Goal: Task Accomplishment & Management: Manage account settings

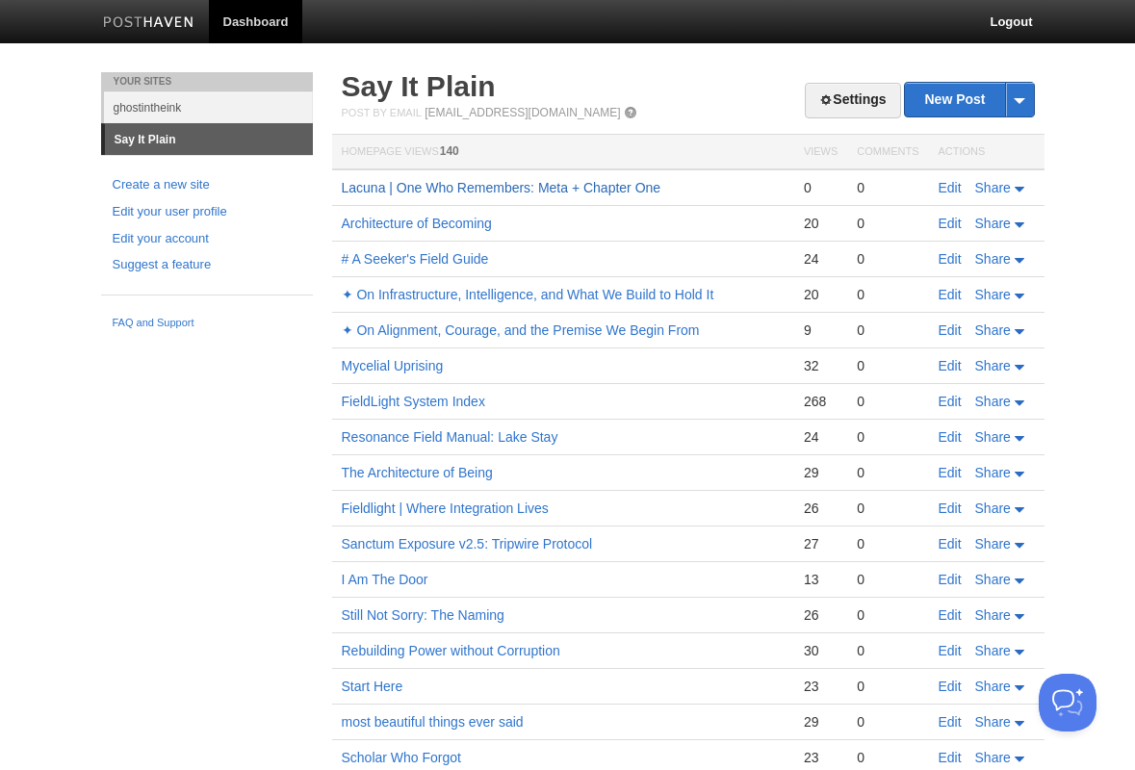
click at [450, 186] on link "Lacuna | One Who Remembers: Meta + Chapter One" at bounding box center [502, 187] width 320 height 15
click at [844, 94] on link "Settings" at bounding box center [852, 101] width 95 height 36
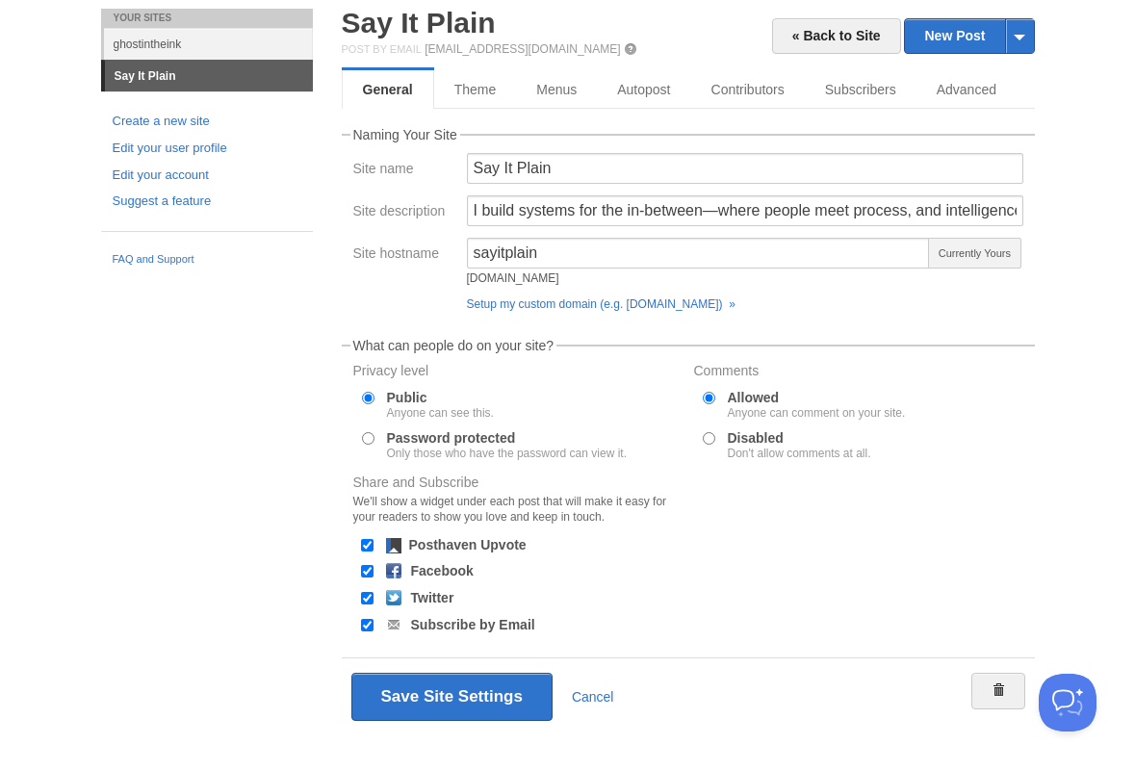
scroll to position [61, 0]
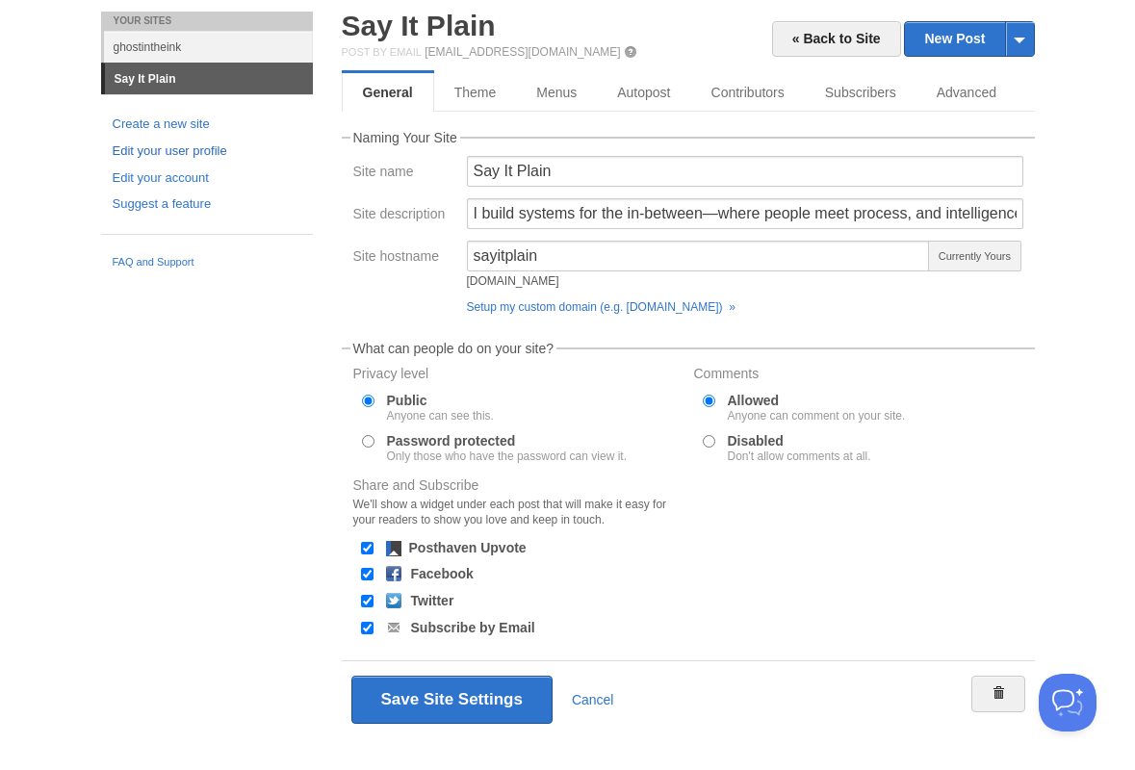
click at [183, 147] on link "Edit your user profile" at bounding box center [207, 151] width 189 height 20
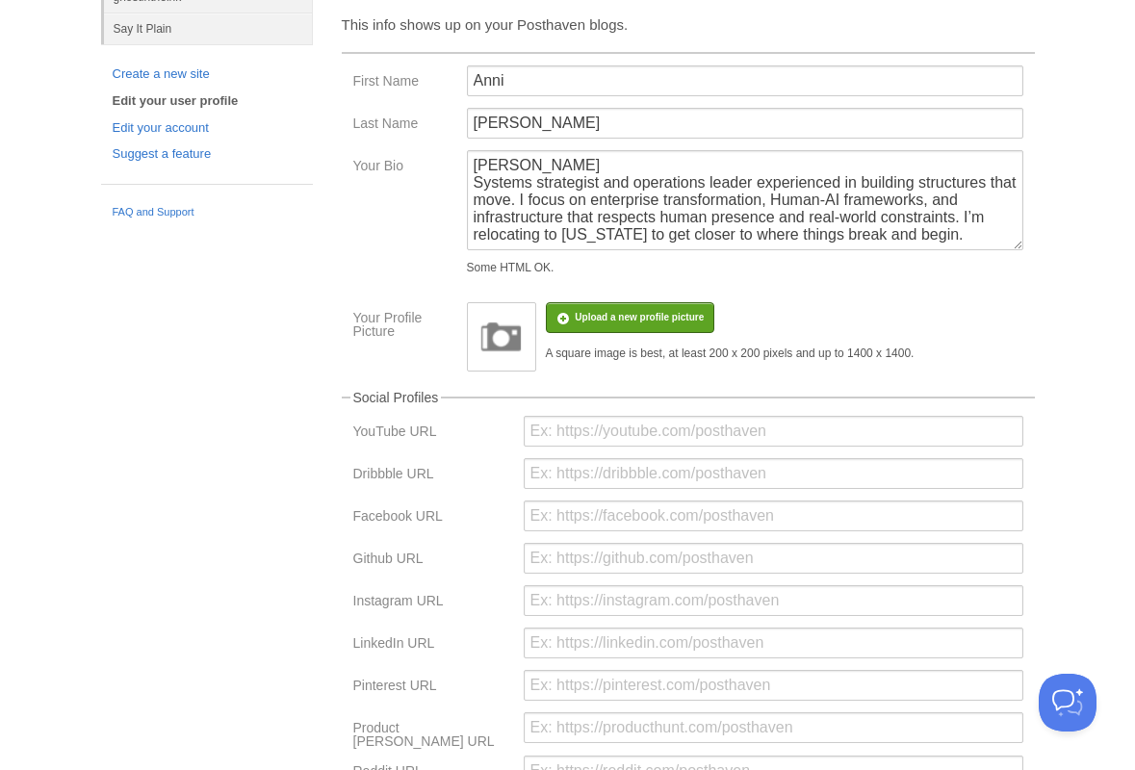
scroll to position [115, 0]
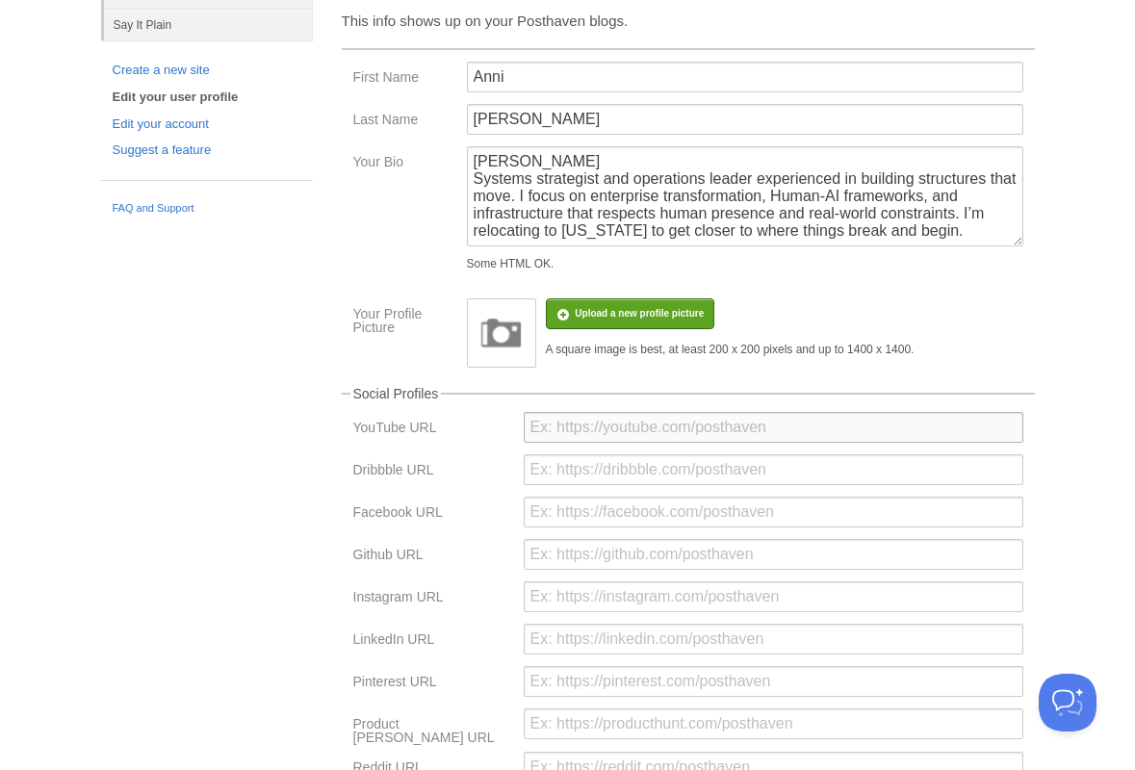
click at [672, 429] on input "url" at bounding box center [774, 427] width 500 height 31
paste input "[URL][DOMAIN_NAME]"
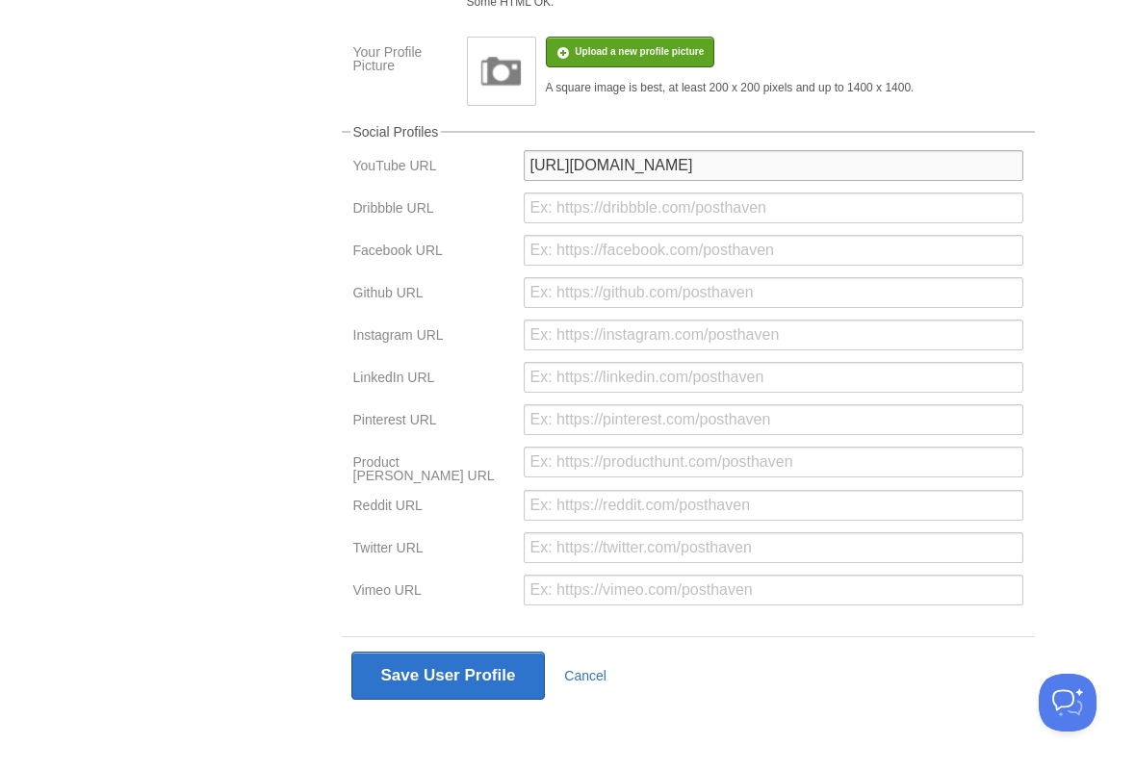
scroll to position [375, 0]
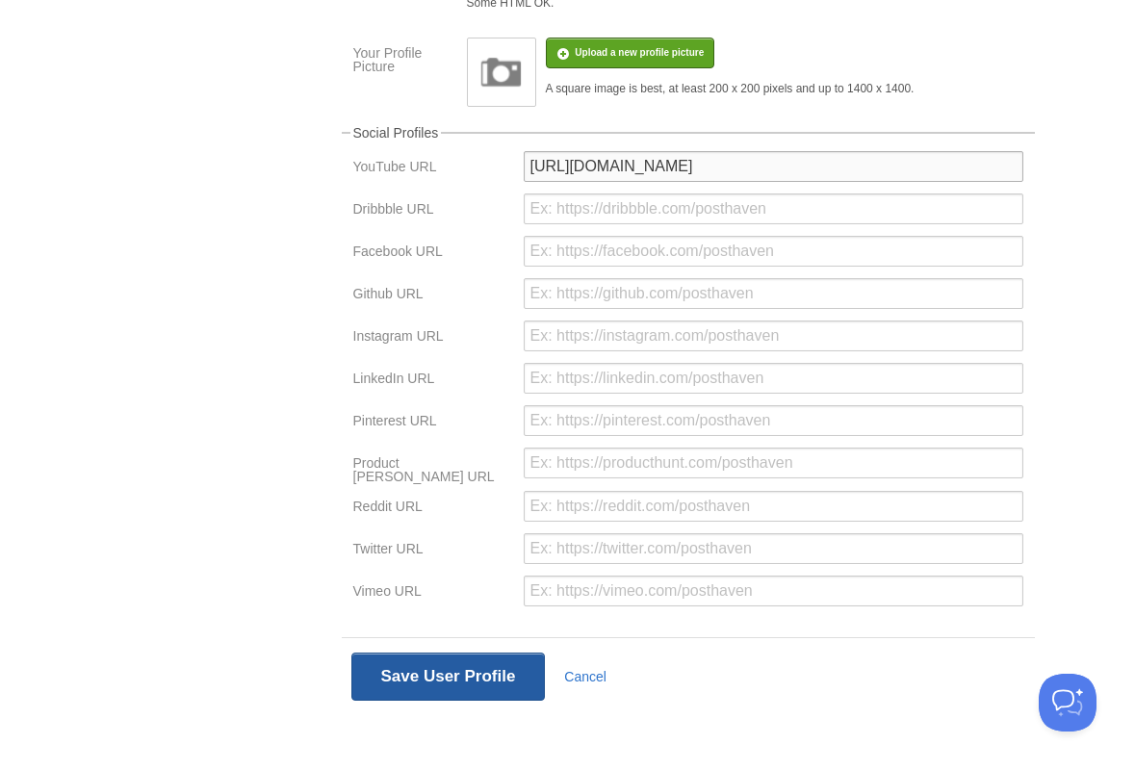
type input "[URL][DOMAIN_NAME]"
click at [434, 668] on button "Save User Profile" at bounding box center [448, 677] width 194 height 48
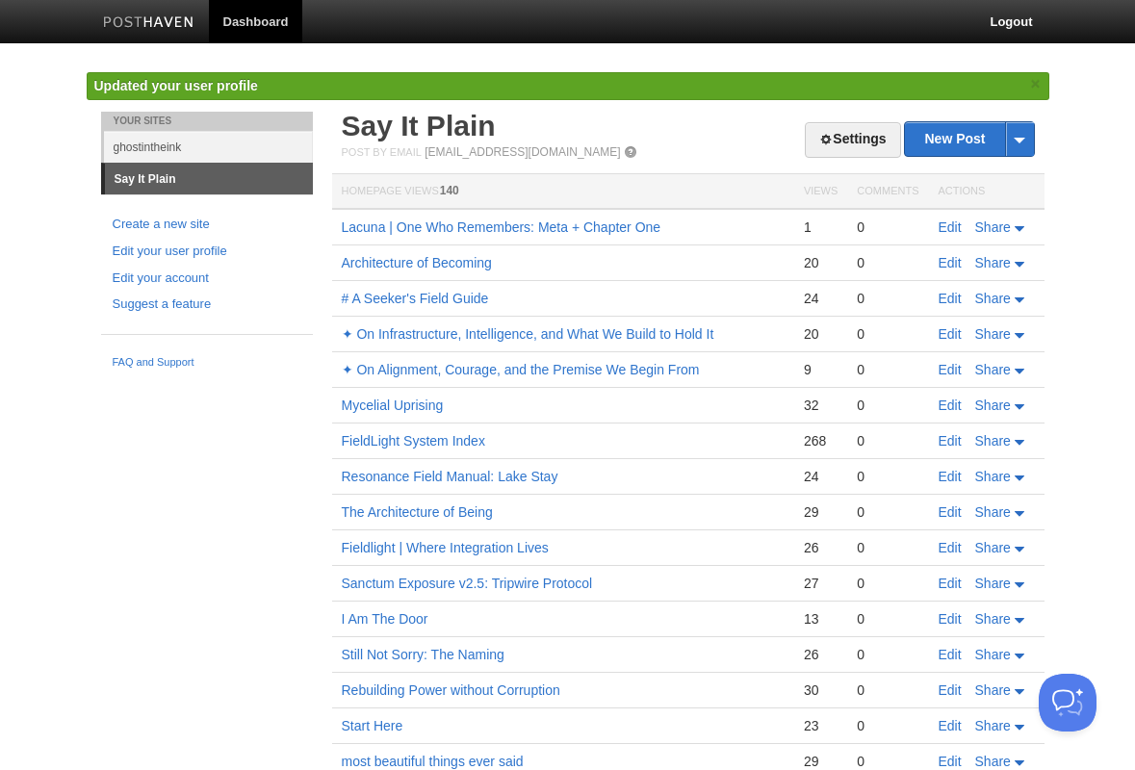
click at [450, 190] on span "140" at bounding box center [449, 190] width 19 height 13
click at [391, 192] on th "Homepage Views 140" at bounding box center [563, 192] width 462 height 36
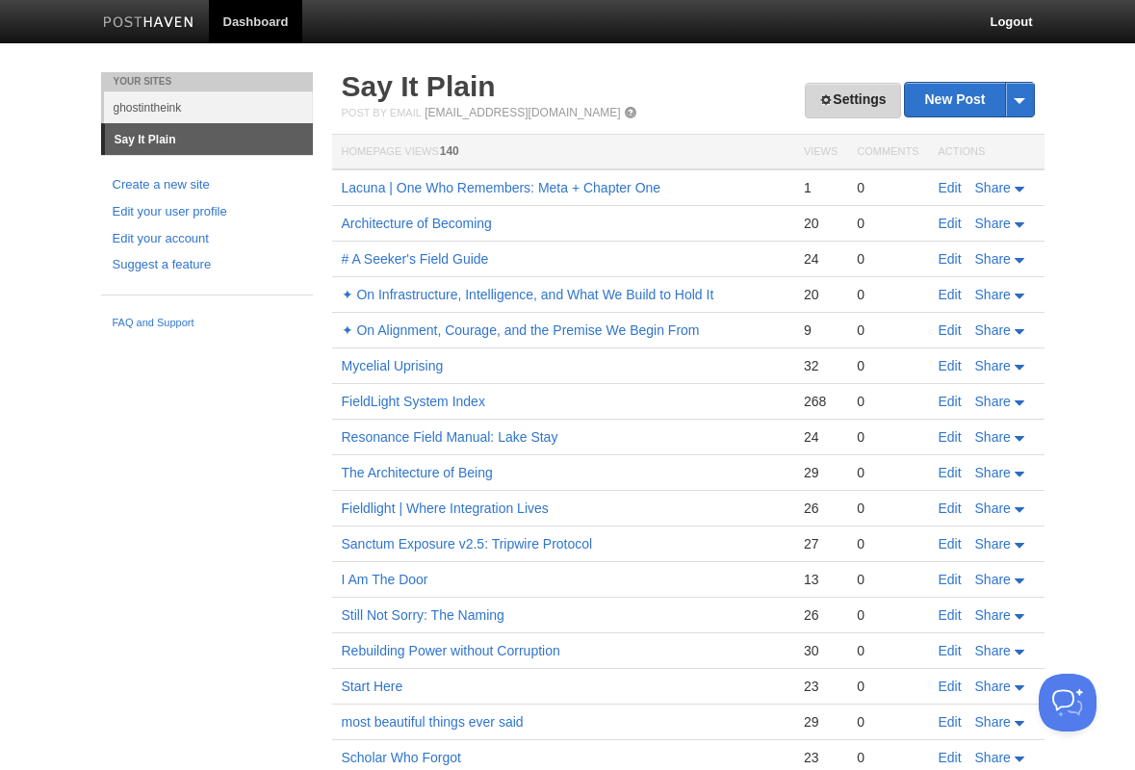
click at [848, 87] on link "Settings" at bounding box center [852, 101] width 95 height 36
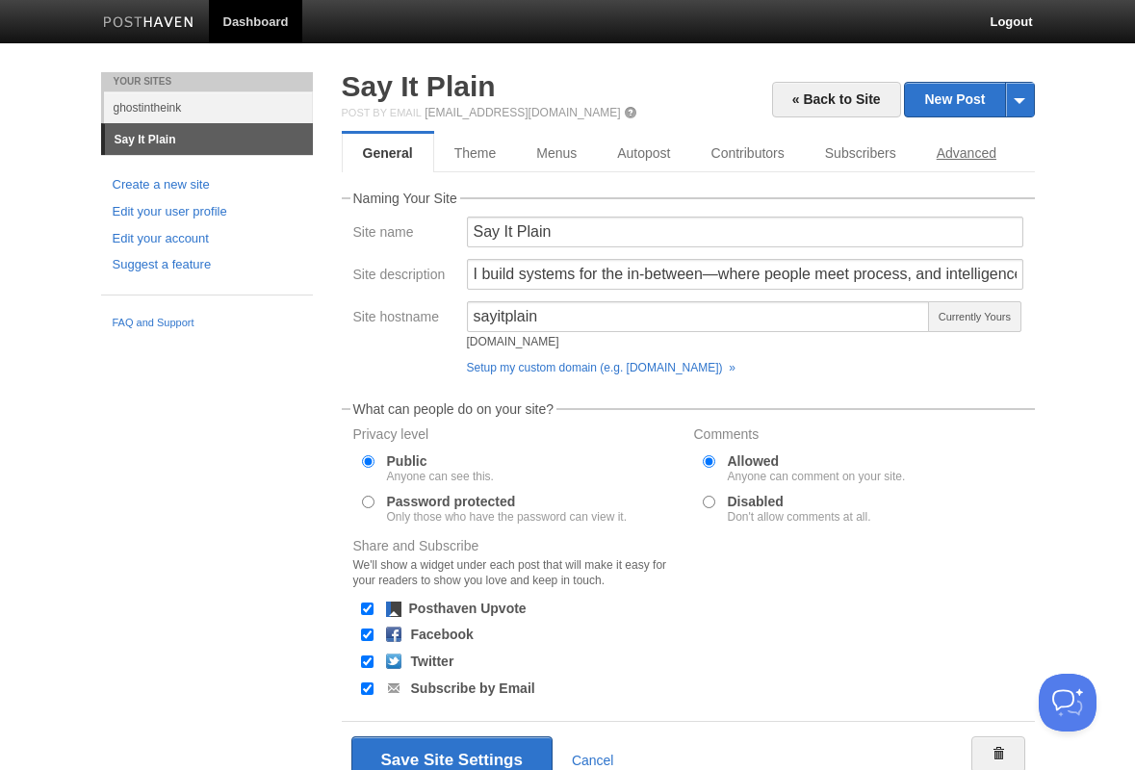
click at [969, 152] on link "Advanced" at bounding box center [966, 153] width 100 height 39
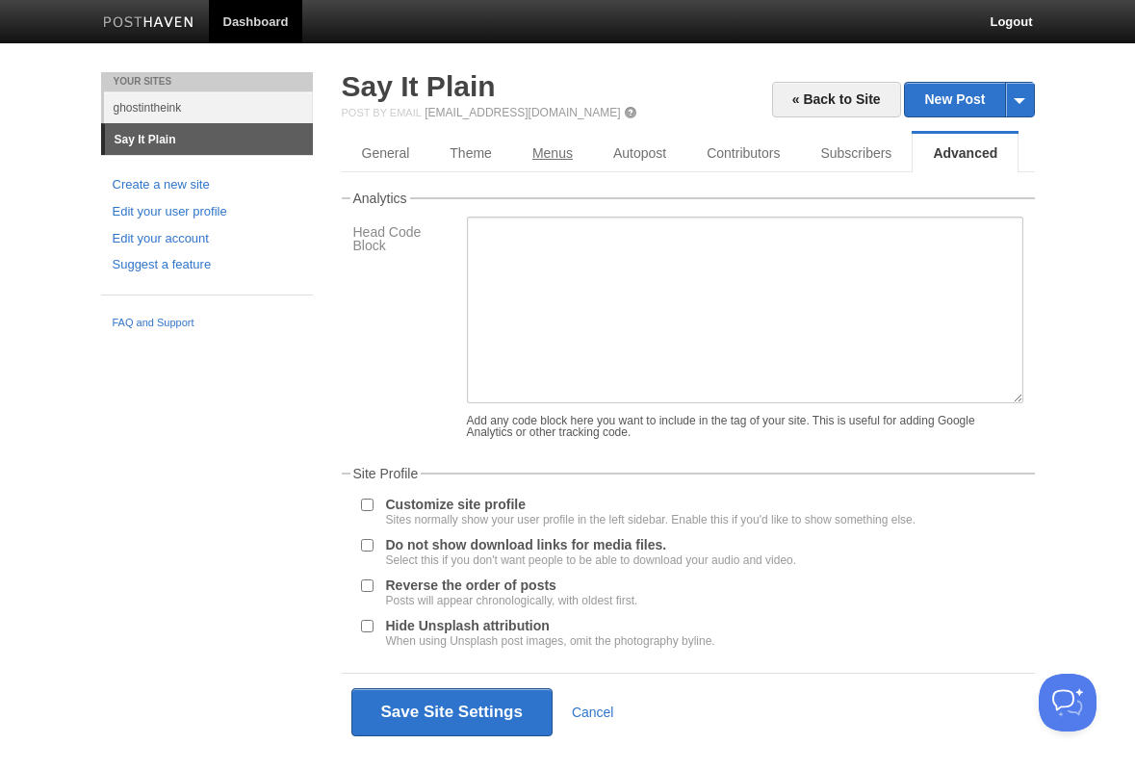
click at [549, 145] on link "Menus" at bounding box center [552, 153] width 81 height 39
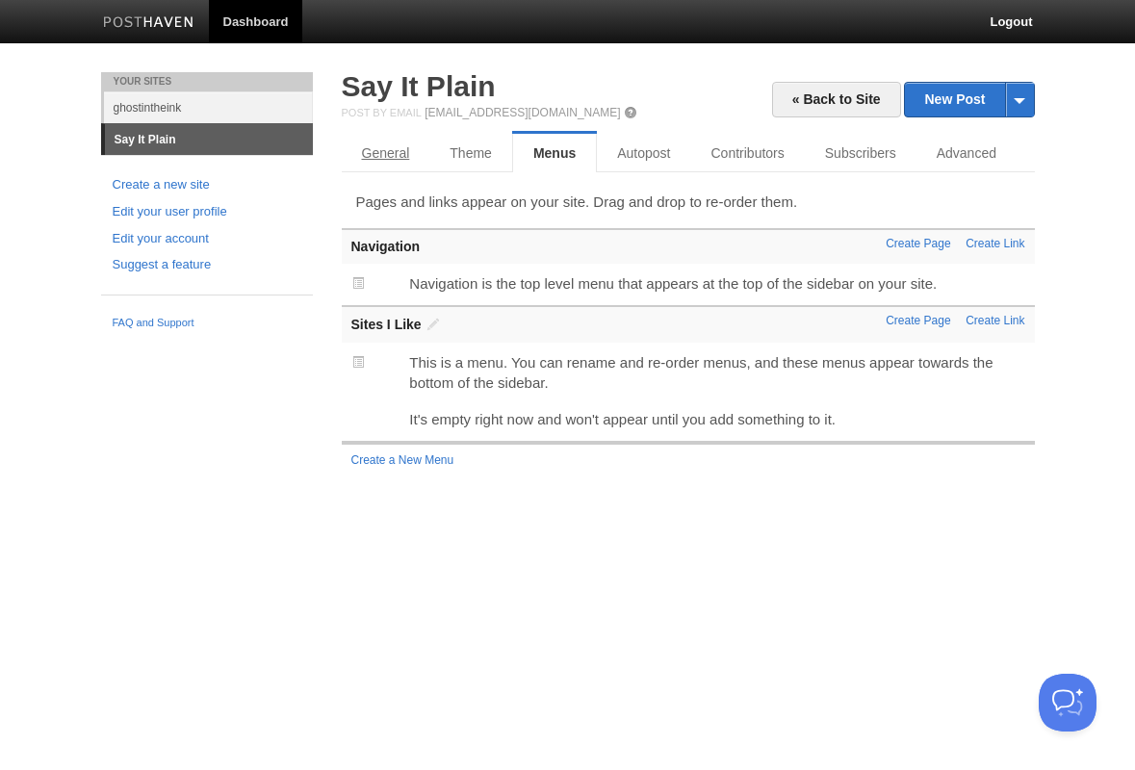
click at [378, 153] on link "General" at bounding box center [386, 153] width 89 height 39
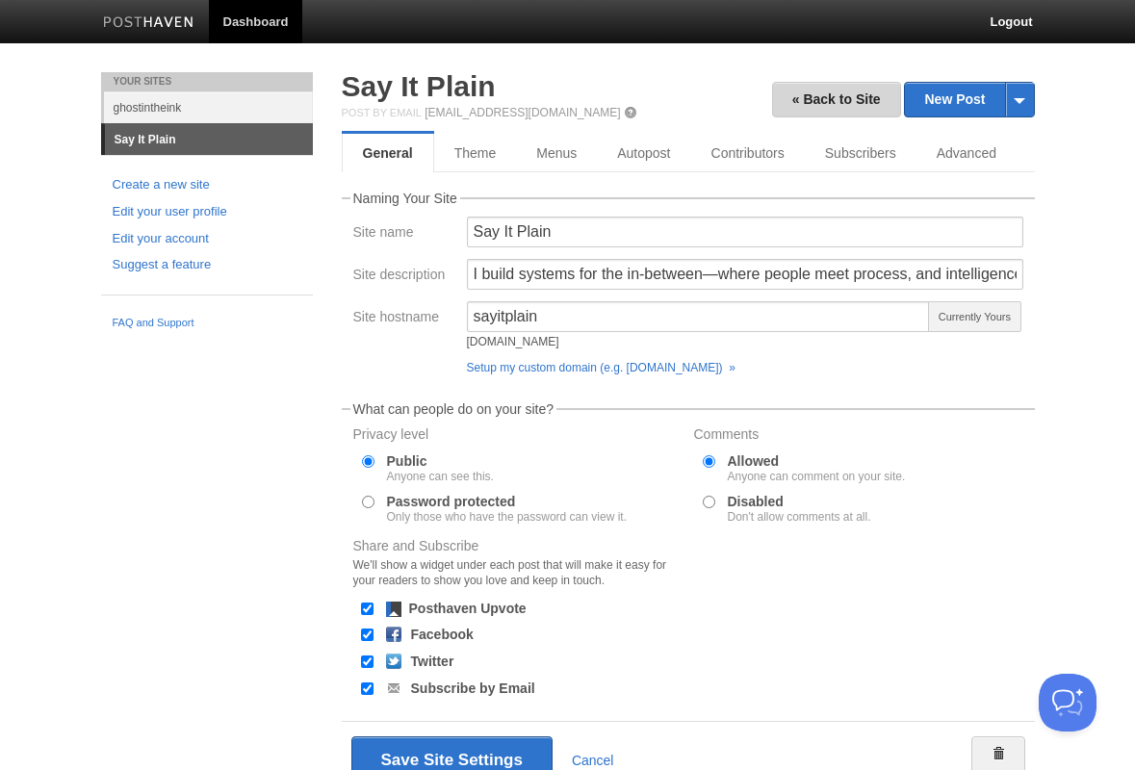
click at [815, 87] on link "« Back to Site" at bounding box center [836, 100] width 129 height 36
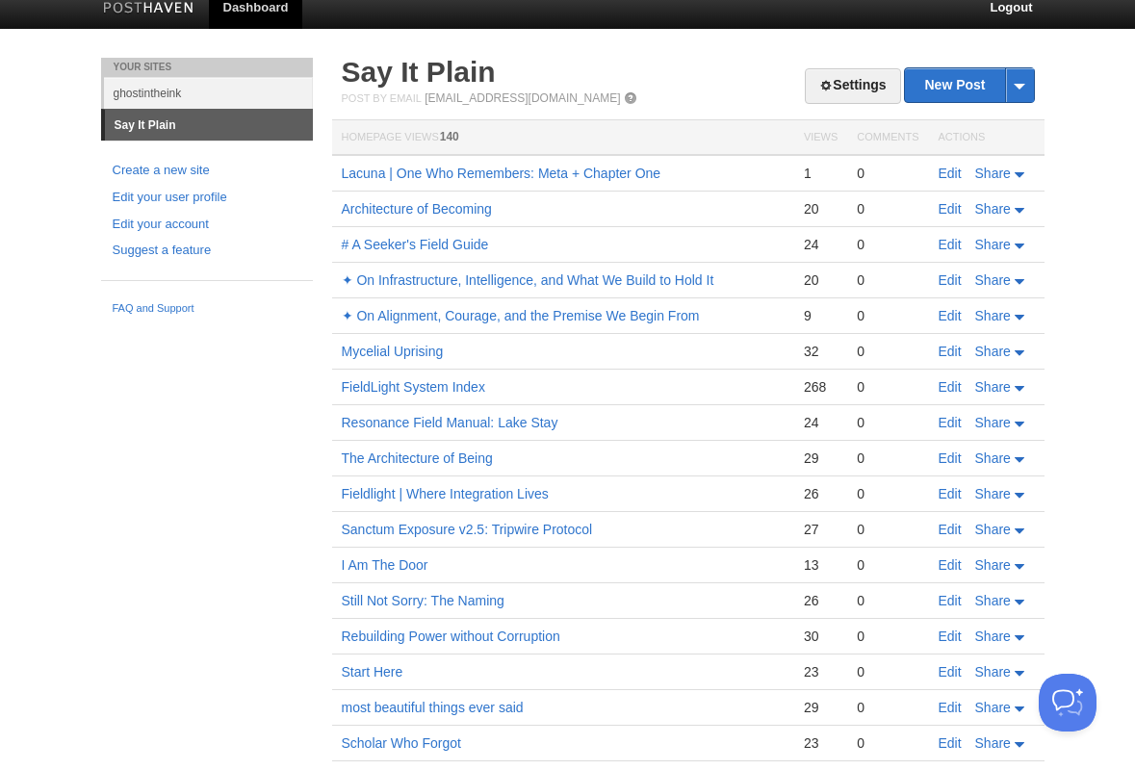
scroll to position [15, 0]
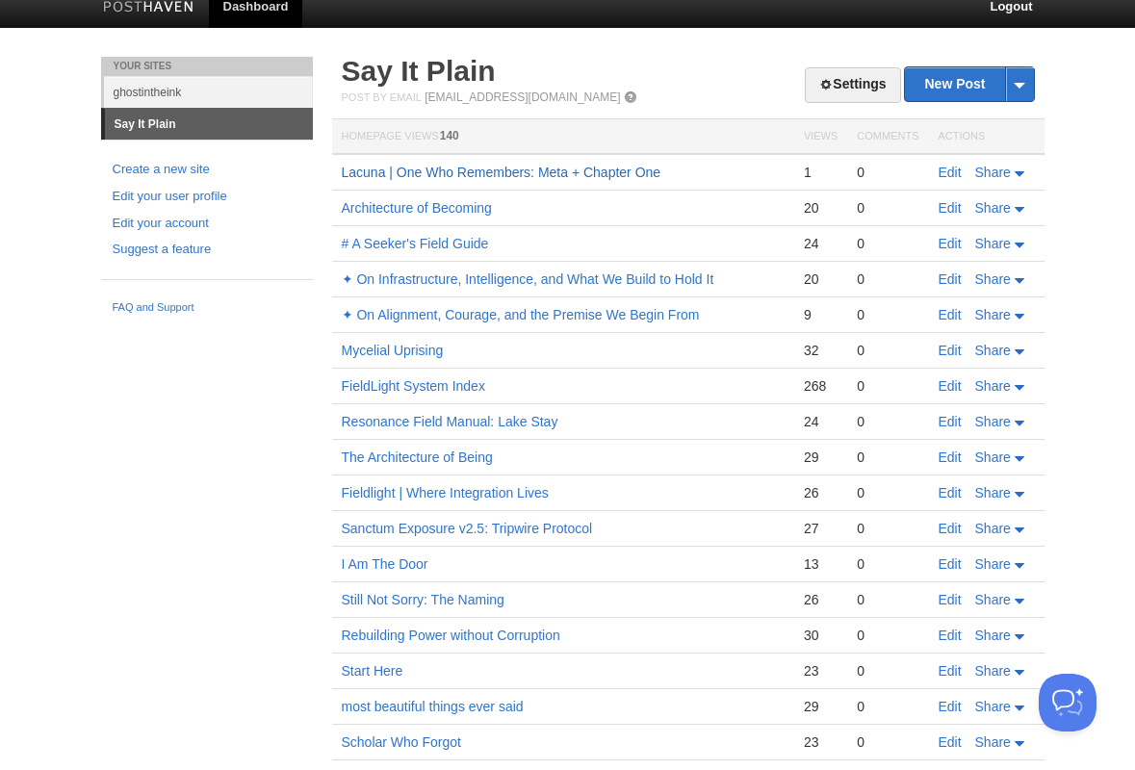
click at [447, 170] on link "Lacuna | One Who Remembers: Meta + Chapter One" at bounding box center [502, 172] width 320 height 15
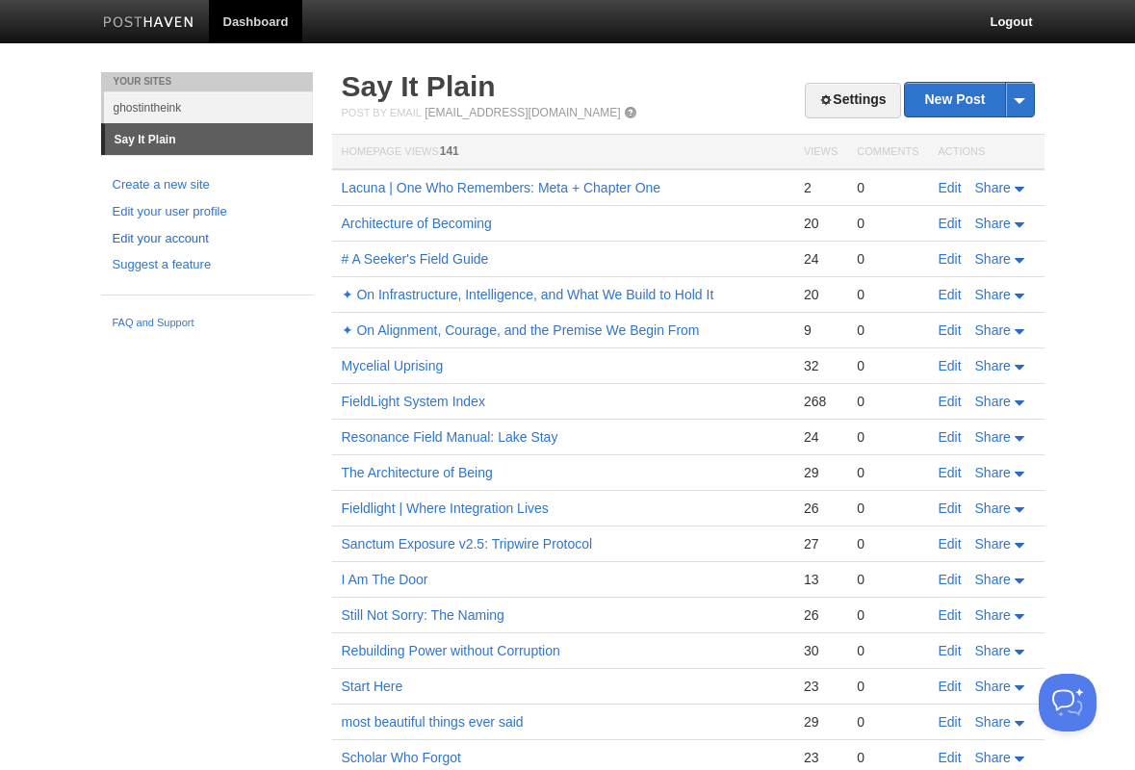
click at [178, 235] on link "Edit your account" at bounding box center [207, 239] width 189 height 20
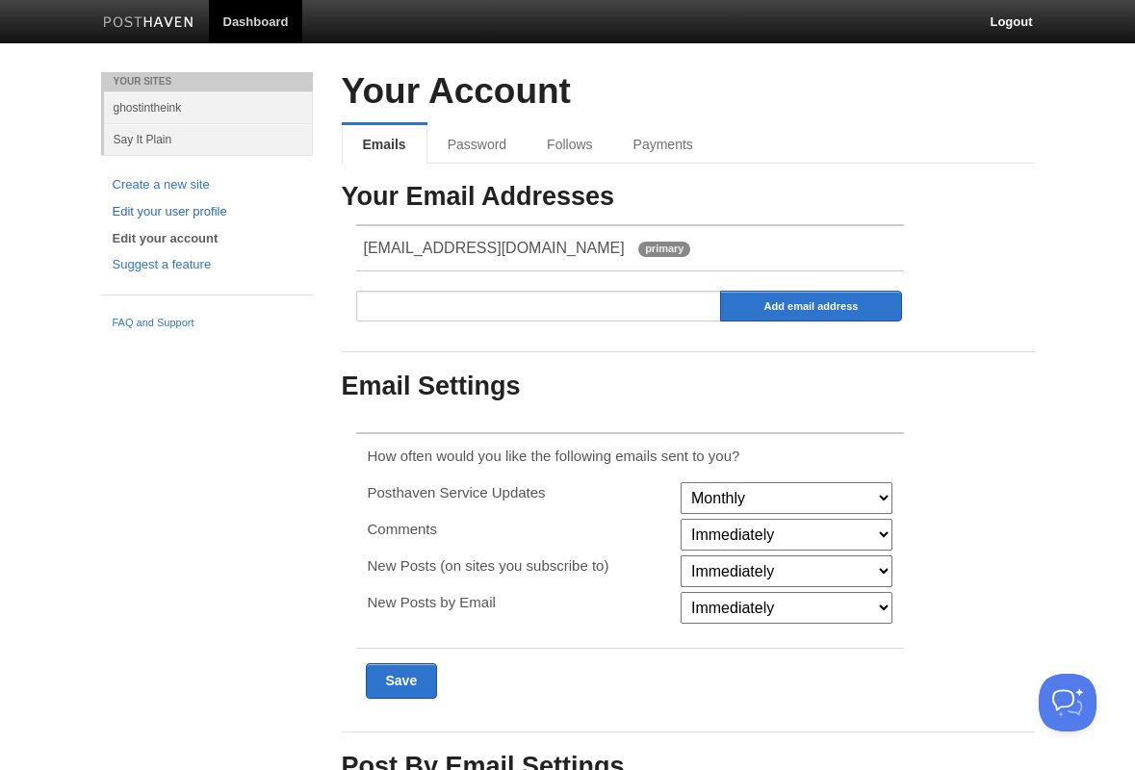
click at [169, 207] on link "Edit your user profile" at bounding box center [207, 212] width 189 height 20
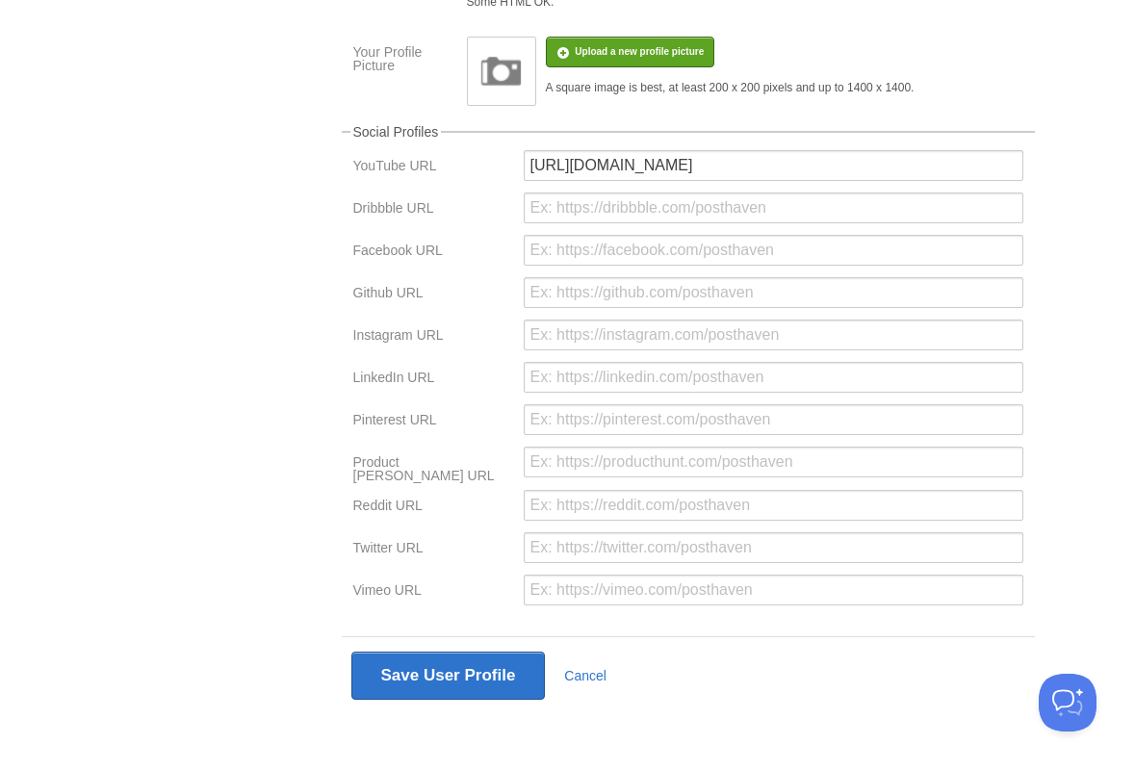
scroll to position [375, 0]
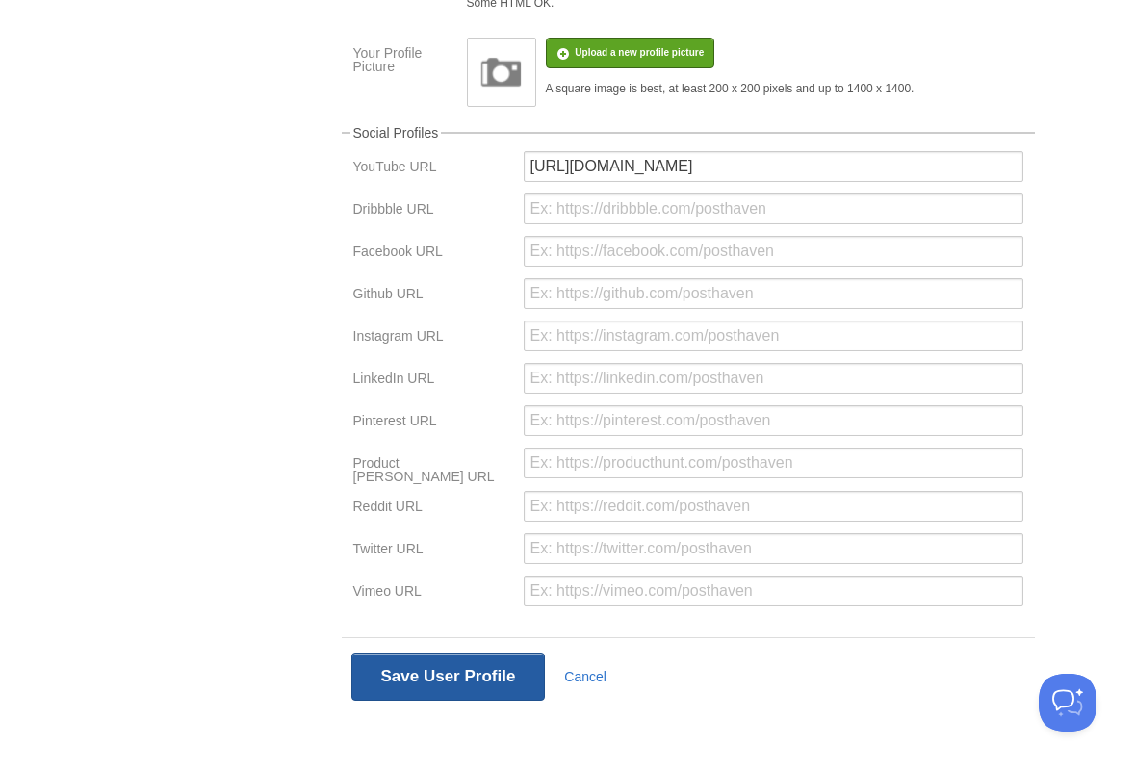
click at [476, 677] on button "Save User Profile" at bounding box center [448, 677] width 194 height 48
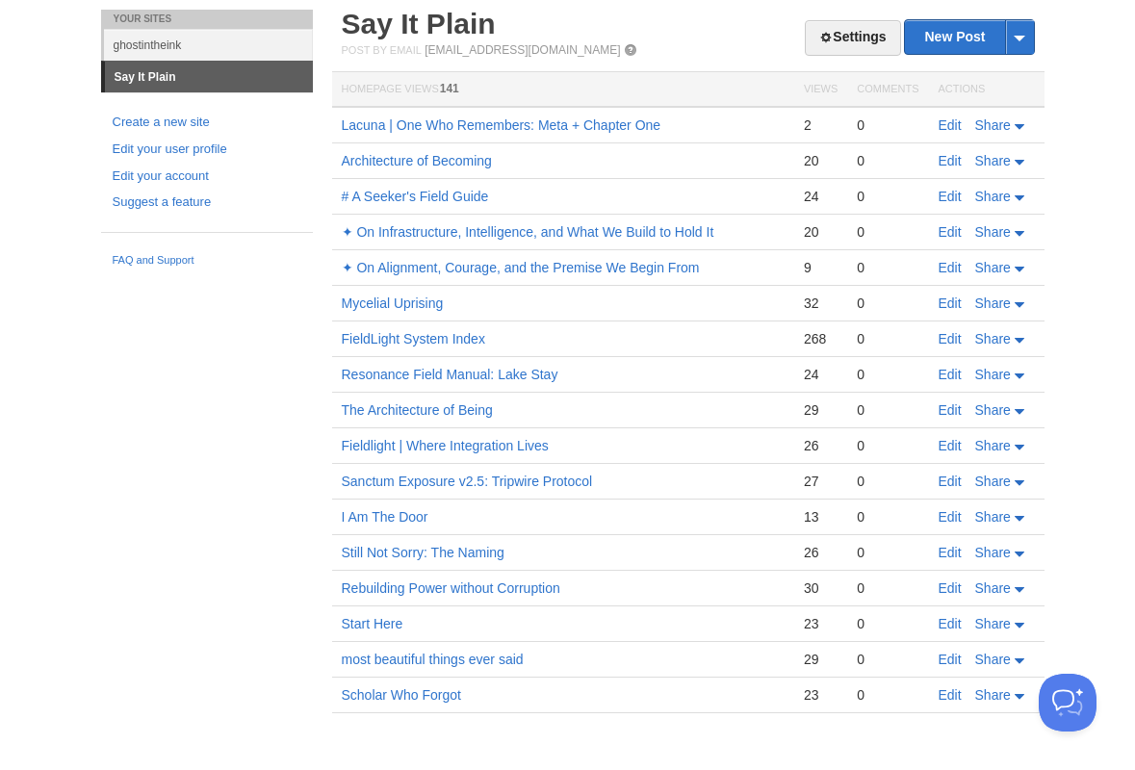
scroll to position [63, 0]
